Goal: Information Seeking & Learning: Learn about a topic

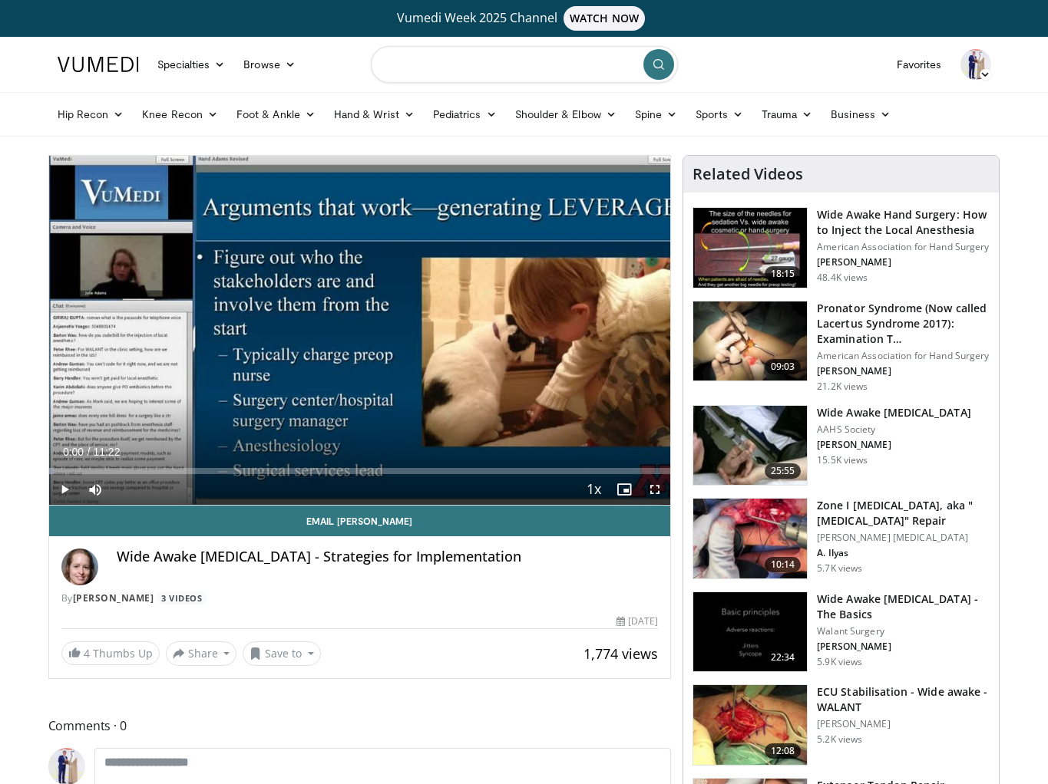
click at [454, 60] on input "Search topics, interventions" at bounding box center [524, 64] width 307 height 37
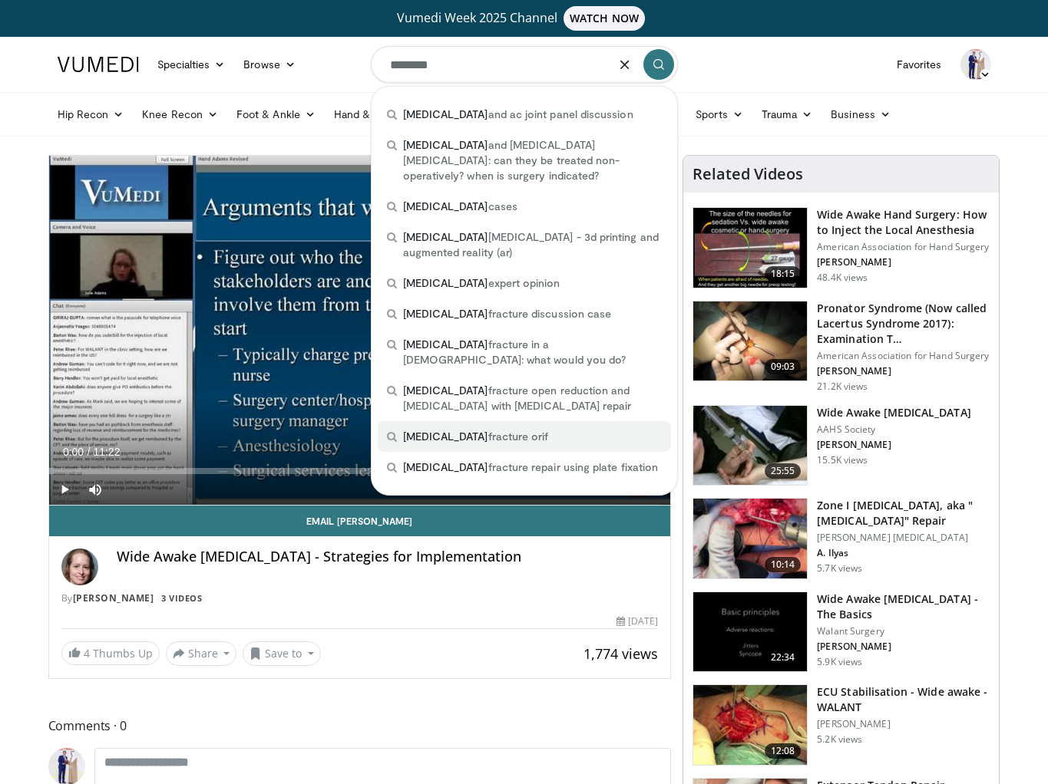
click at [431, 430] on span "clavicle" at bounding box center [445, 436] width 85 height 13
type input "**********"
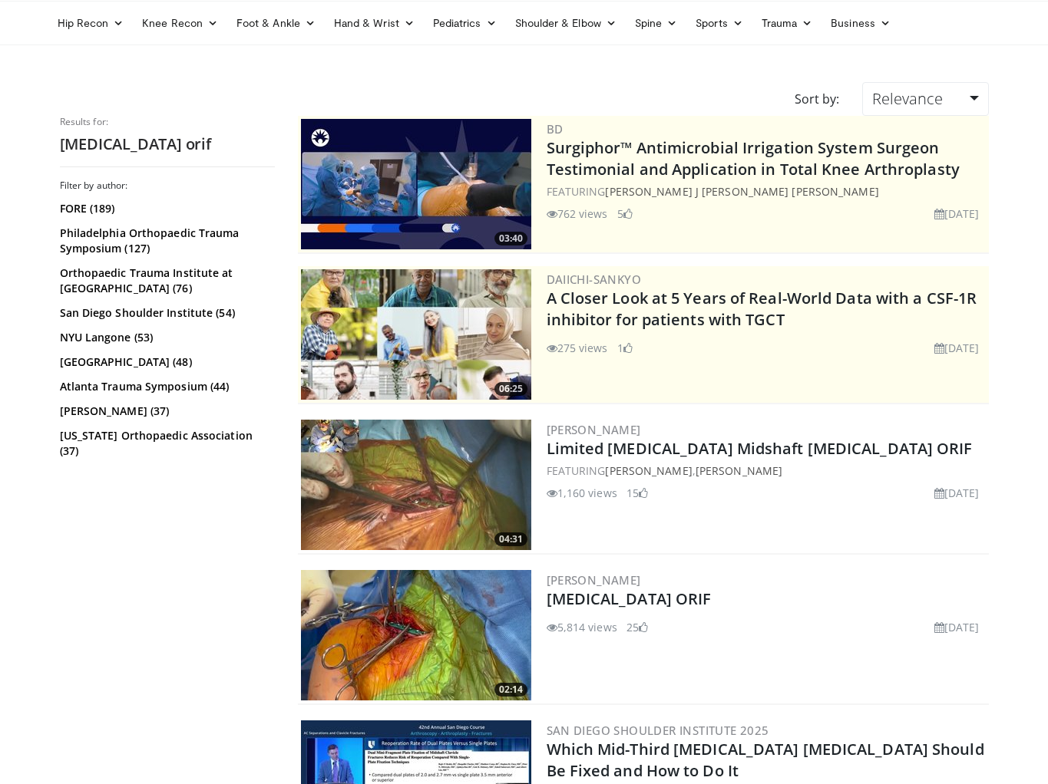
scroll to position [133, 0]
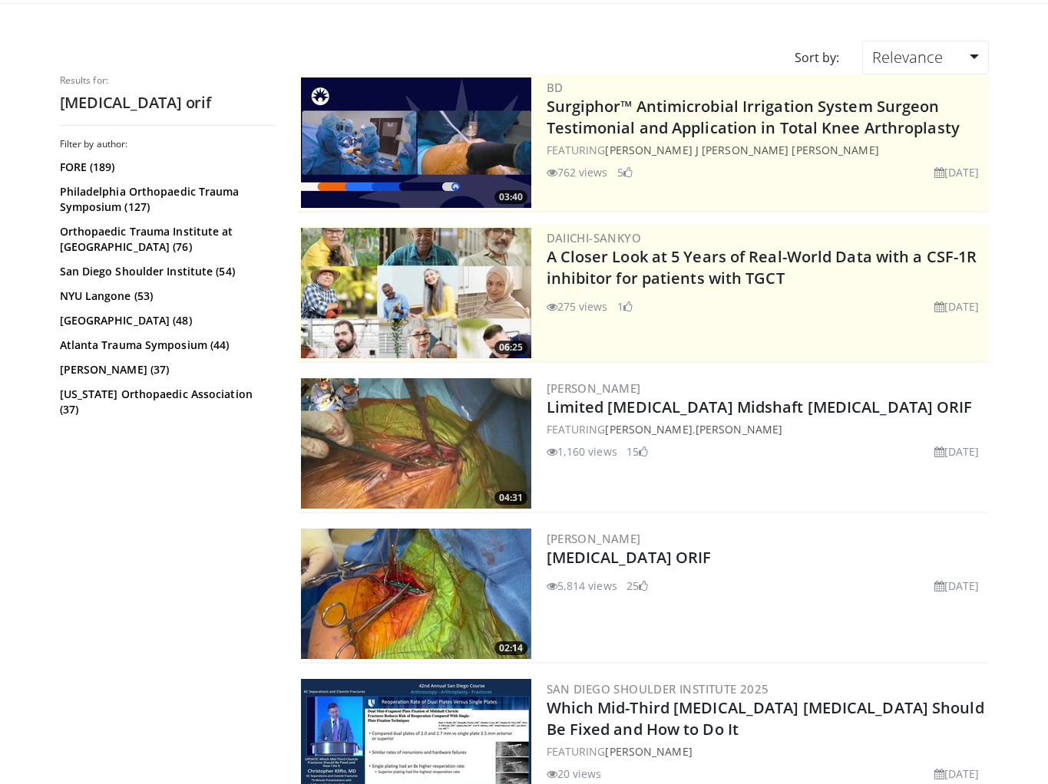
click at [421, 443] on img at bounding box center [416, 443] width 230 height 130
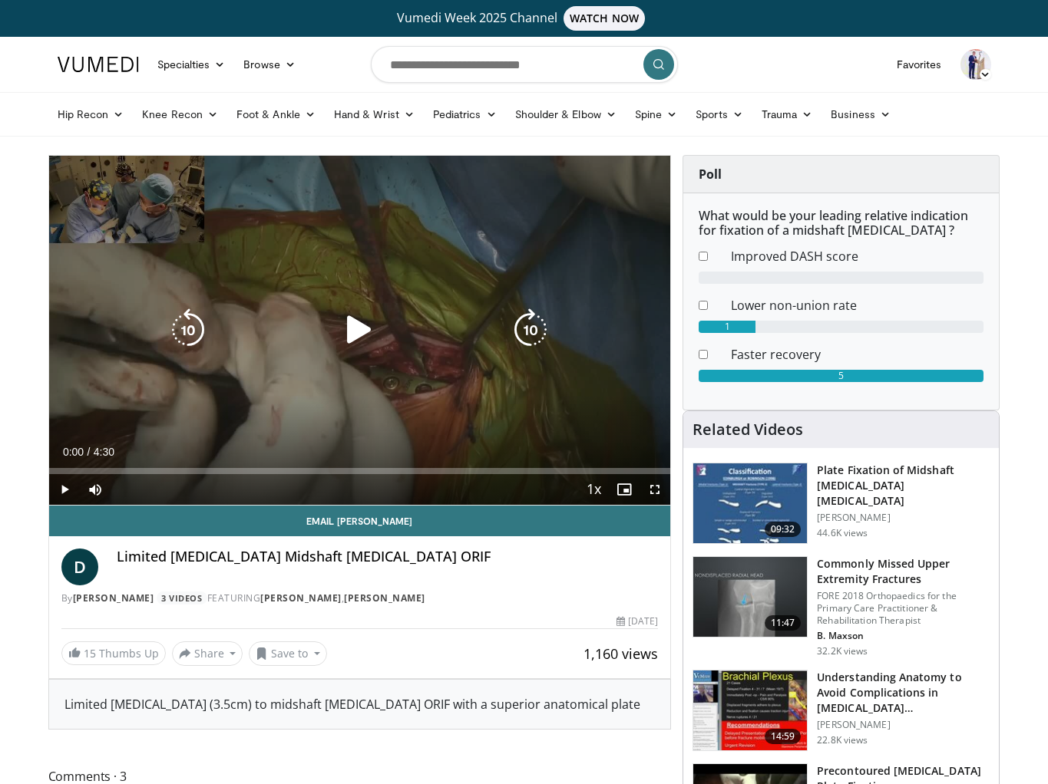
click at [360, 340] on icon "Video Player" at bounding box center [359, 330] width 43 height 43
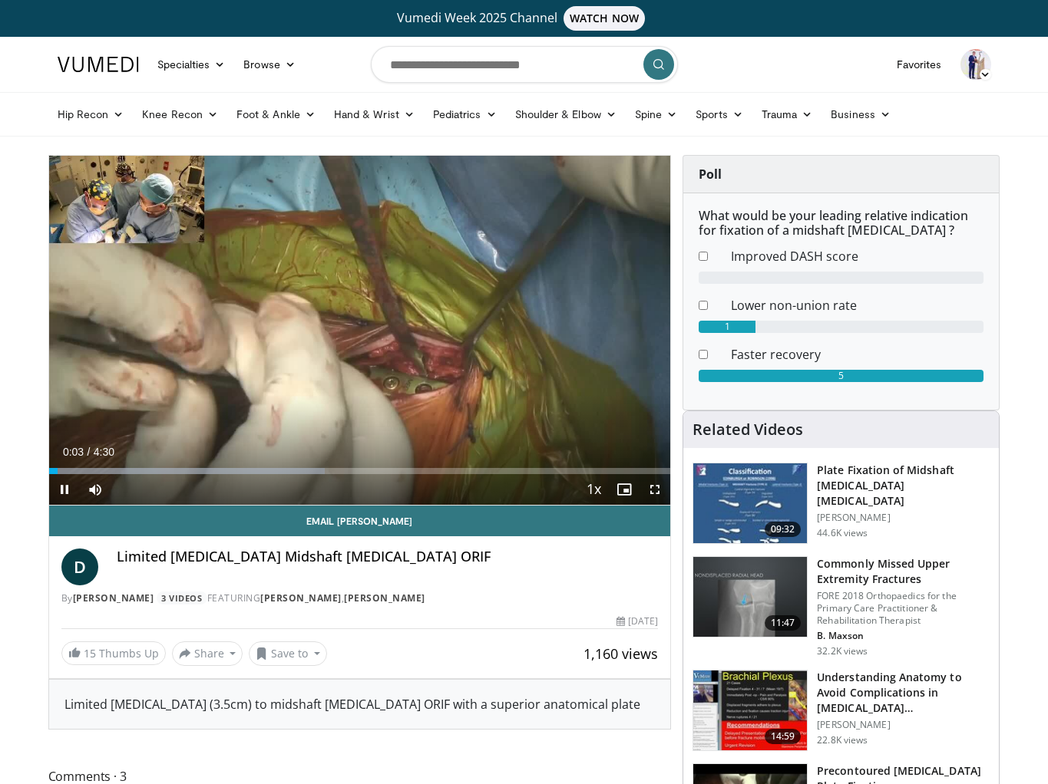
click at [659, 487] on span "Video Player" at bounding box center [654, 489] width 31 height 31
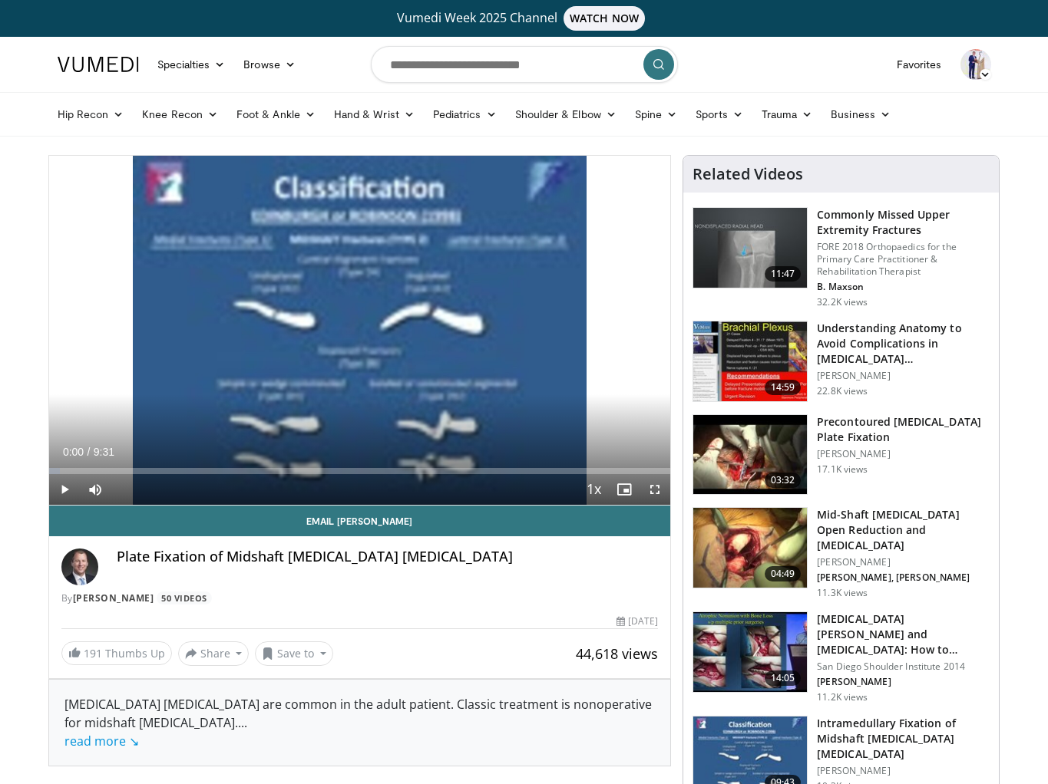
click at [718, 556] on img at bounding box center [750, 548] width 114 height 80
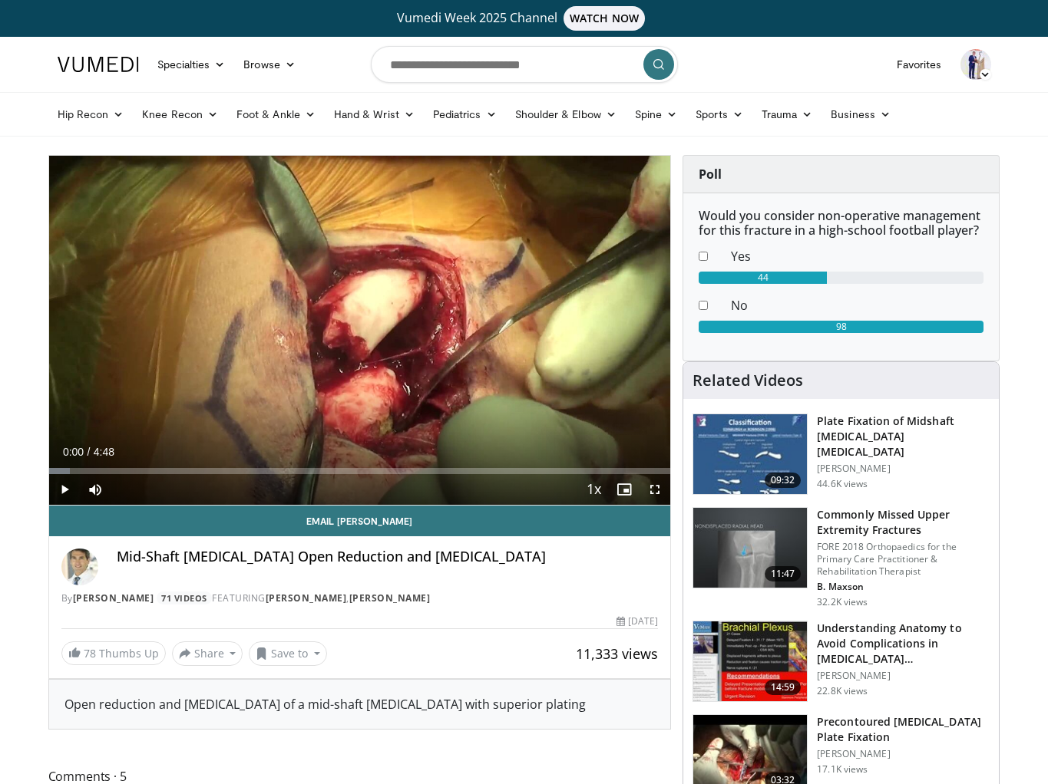
click at [65, 487] on span "Video Player" at bounding box center [64, 489] width 31 height 31
click at [659, 487] on span "Video Player" at bounding box center [654, 489] width 31 height 31
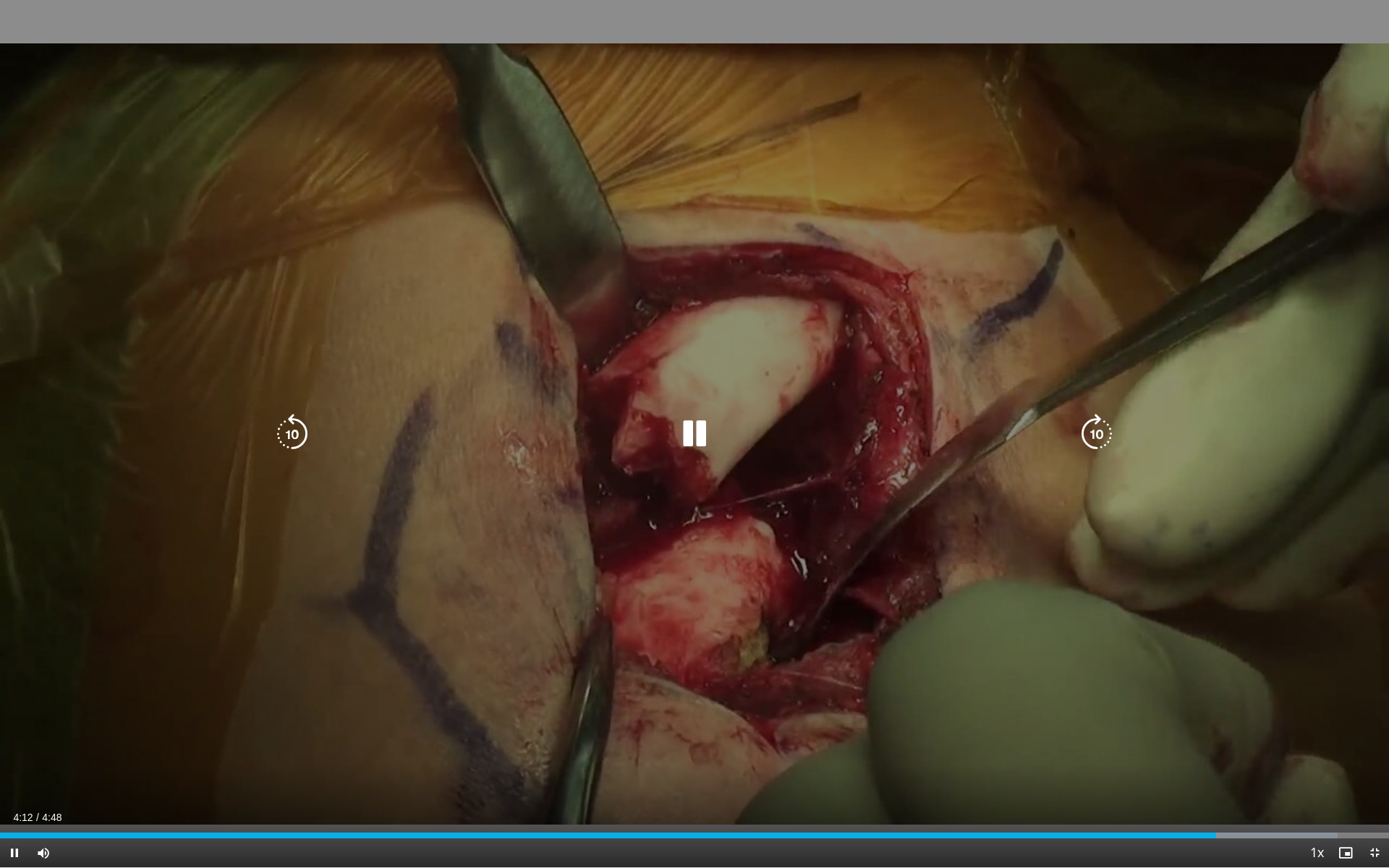
click at [26, 23] on div "10 seconds Tap to unmute" at bounding box center [694, 434] width 1389 height 867
click at [987, 24] on div "10 seconds Tap to unmute" at bounding box center [694, 434] width 1389 height 867
